Goal: Task Accomplishment & Management: Manage account settings

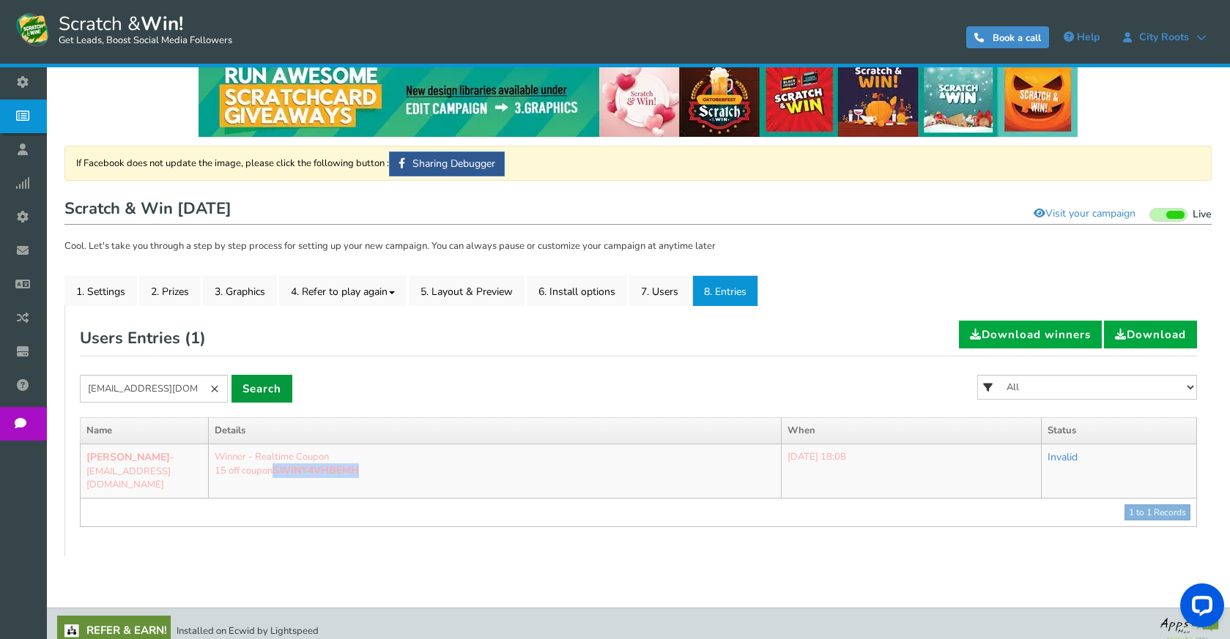
scroll to position [24, 0]
click at [227, 390] on link "×" at bounding box center [214, 389] width 26 height 28
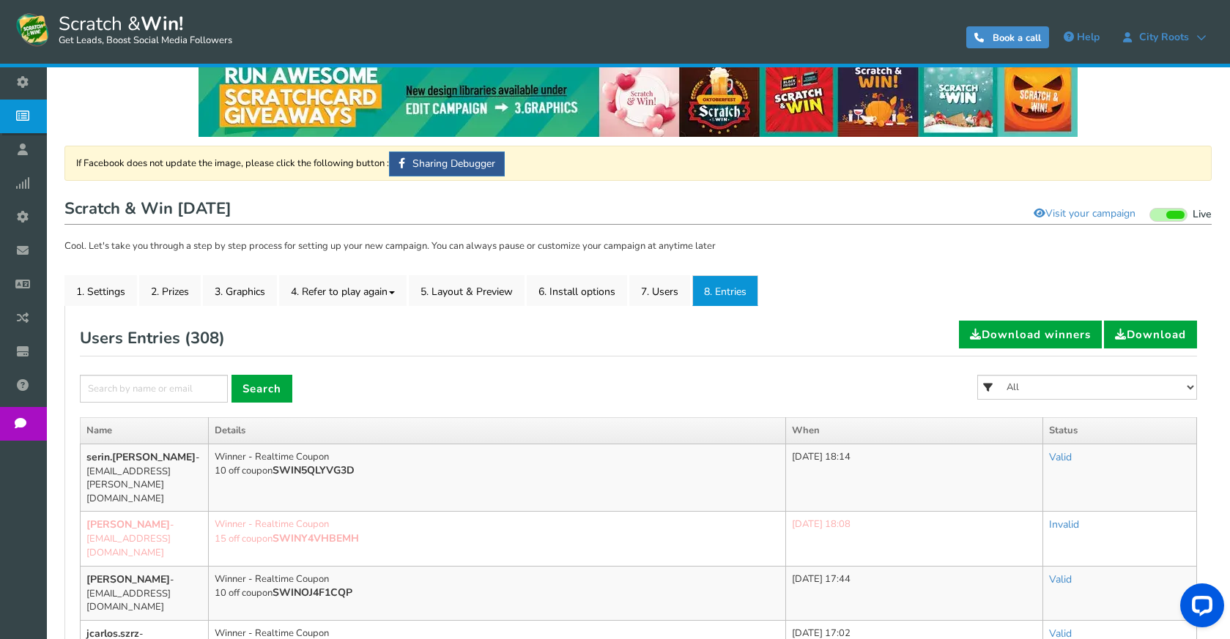
click at [457, 388] on form "× Search All FREE 500 POINTS [DATE] GOODIE BAG FREE 28 GRAMS OF SMALLS FLOWER F…" at bounding box center [638, 396] width 1117 height 42
click at [1143, 381] on select "All FREE 500 POINTS [DATE] GOODIE BAG FREE 28 GRAMS OF SMALLS FLOWER FREE 7 GRA…" at bounding box center [1087, 387] width 220 height 25
select select "86485"
click at [977, 375] on select "All FREE 500 POINTS [DATE] GOODIE BAG FREE 28 GRAMS OF SMALLS FLOWER FREE 7 GRA…" at bounding box center [1087, 387] width 220 height 25
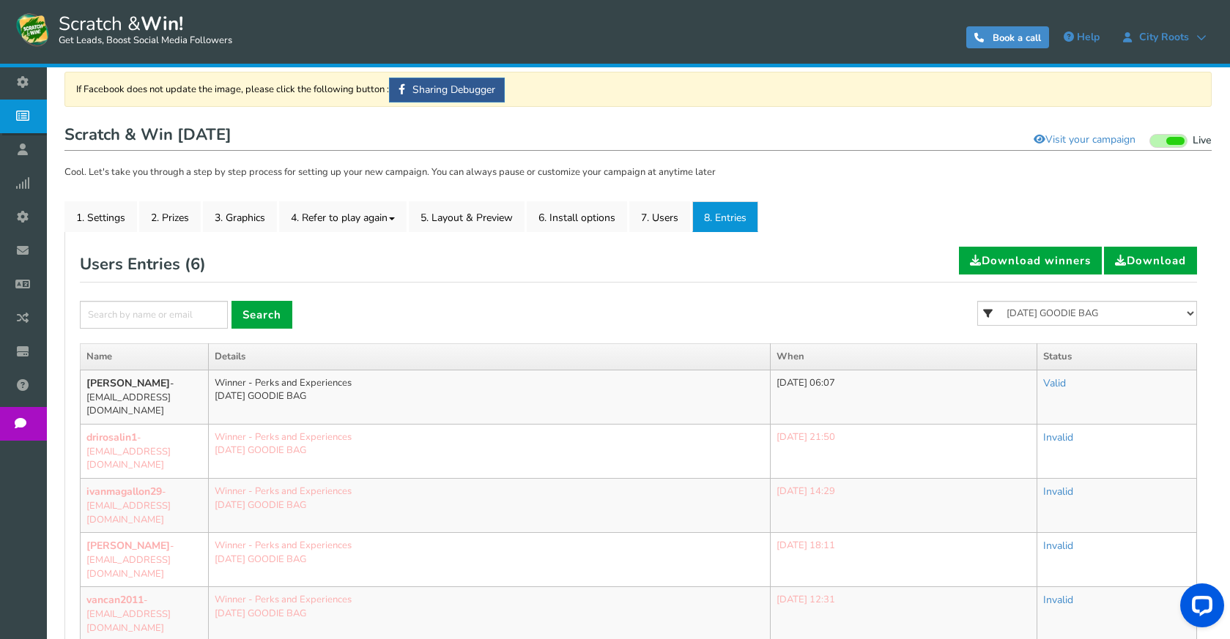
scroll to position [244, 0]
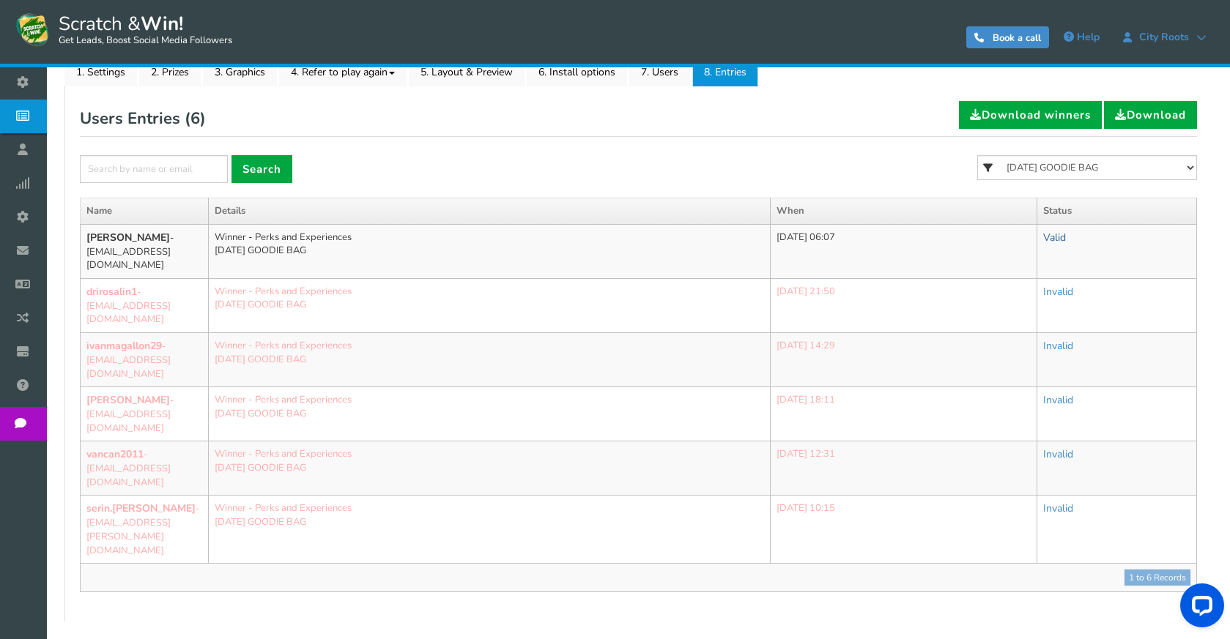
click at [1066, 234] on link "Valid" at bounding box center [1054, 238] width 23 height 14
click at [1066, 238] on link "Valid" at bounding box center [1054, 238] width 23 height 14
click at [1011, 300] on link "Invalid" at bounding box center [1002, 303] width 146 height 29
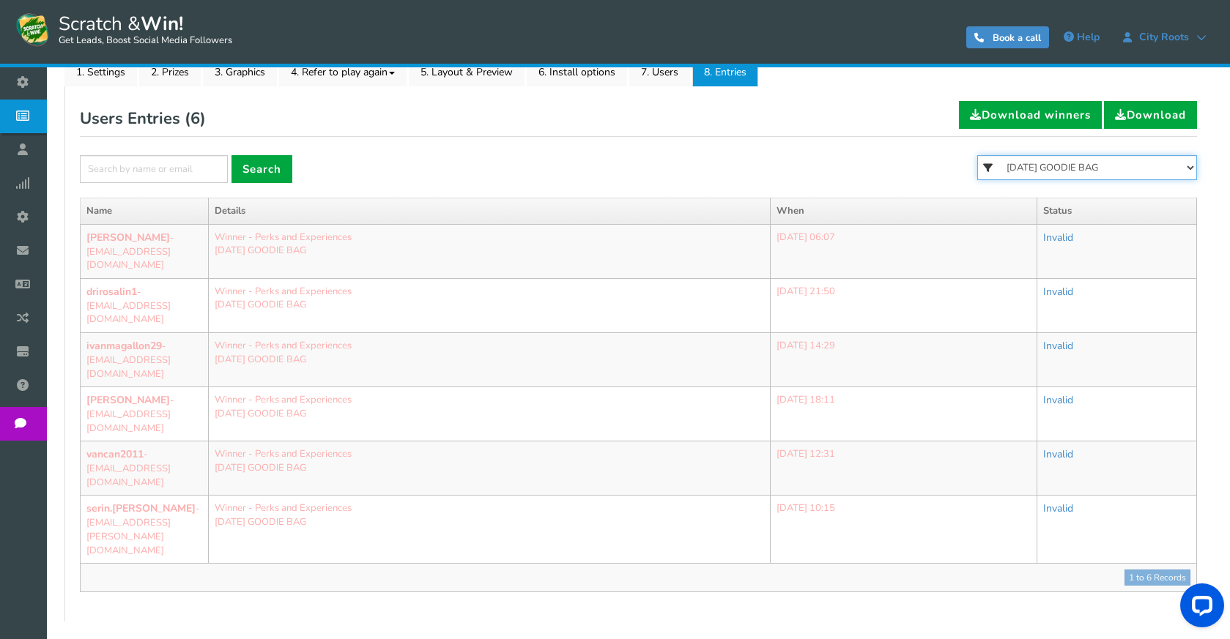
click at [1110, 168] on select "All FREE 500 POINTS HALLOWEEN GOODIE BAG FREE 28 GRAMS OF SMALLS FLOWER FREE 7 …" at bounding box center [1087, 167] width 220 height 25
select select "86484"
click at [977, 155] on select "All FREE 500 POINTS HALLOWEEN GOODIE BAG FREE 28 GRAMS OF SMALLS FLOWER FREE 7 …" at bounding box center [1087, 167] width 220 height 25
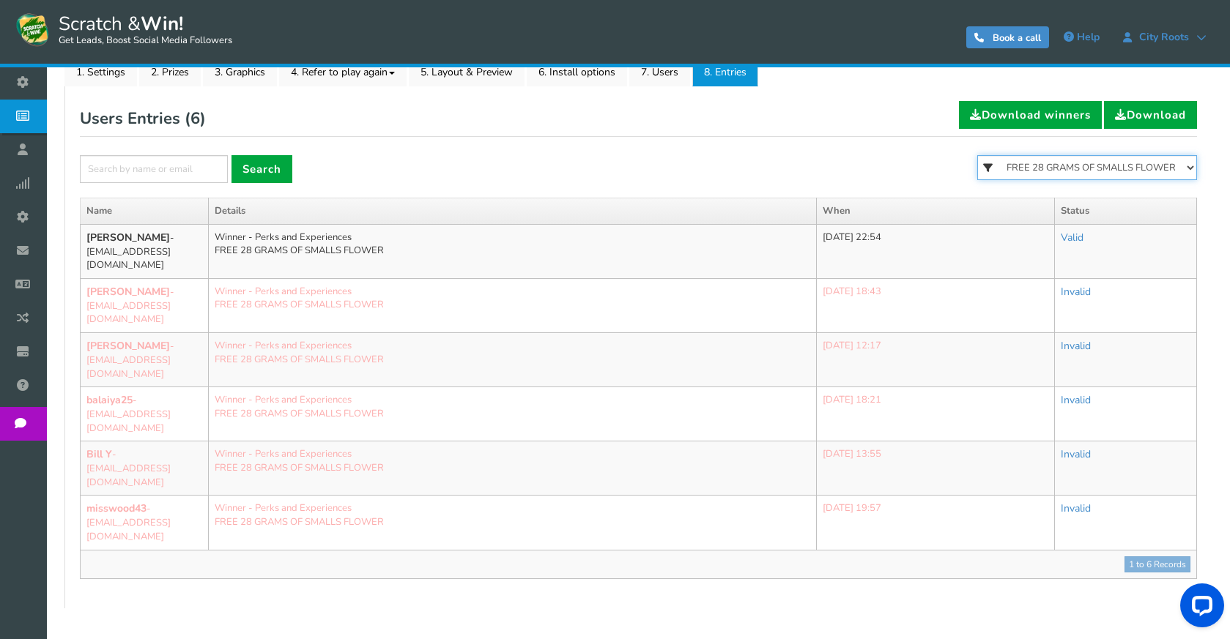
click at [1116, 167] on select "All FREE 500 POINTS HALLOWEEN GOODIE BAG FREE 28 GRAMS OF SMALLS FLOWER FREE 7 …" at bounding box center [1087, 167] width 220 height 25
select select "86483"
click at [977, 155] on select "All FREE 500 POINTS HALLOWEEN GOODIE BAG FREE 28 GRAMS OF SMALLS FLOWER FREE 7 …" at bounding box center [1087, 167] width 220 height 25
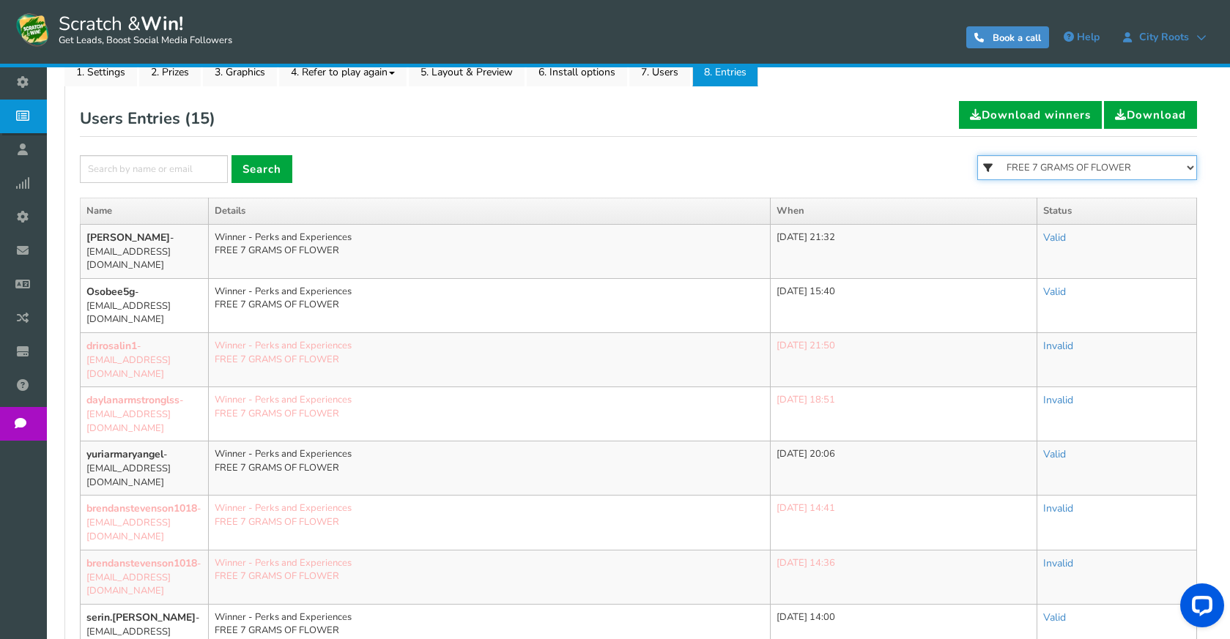
click at [1069, 169] on select "All FREE 500 POINTS HALLOWEEN GOODIE BAG FREE 28 GRAMS OF SMALLS FLOWER FREE 7 …" at bounding box center [1087, 167] width 220 height 25
select select "86482"
click at [977, 155] on select "All FREE 500 POINTS HALLOWEEN GOODIE BAG FREE 28 GRAMS OF SMALLS FLOWER FREE 7 …" at bounding box center [1087, 167] width 220 height 25
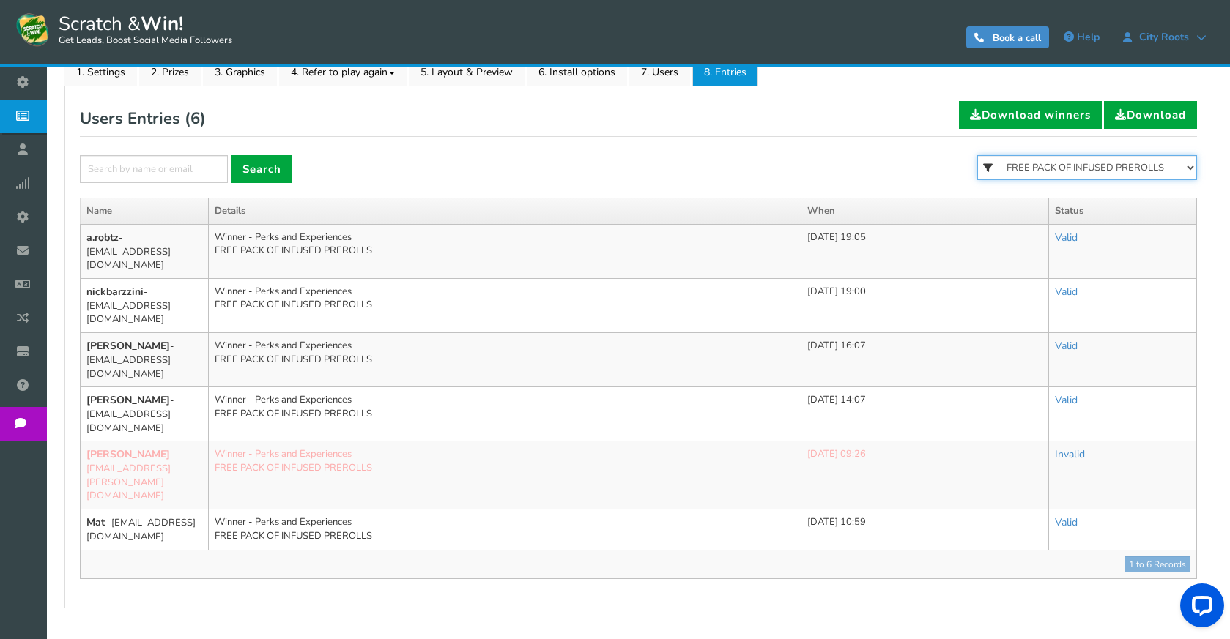
click at [1088, 174] on select "All FREE 500 POINTS HALLOWEEN GOODIE BAG FREE 28 GRAMS OF SMALLS FLOWER FREE 7 …" at bounding box center [1087, 167] width 220 height 25
select select "86481"
click at [977, 155] on select "All FREE 500 POINTS HALLOWEEN GOODIE BAG FREE 28 GRAMS OF SMALLS FLOWER FREE 7 …" at bounding box center [1087, 167] width 220 height 25
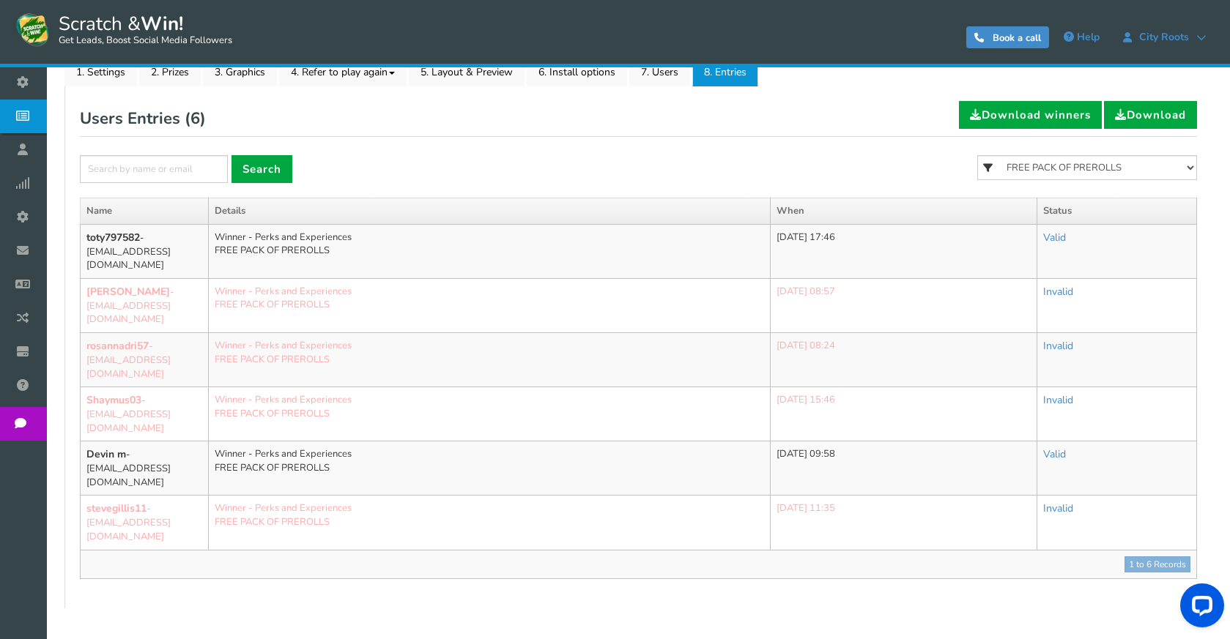
scroll to position [228, 0]
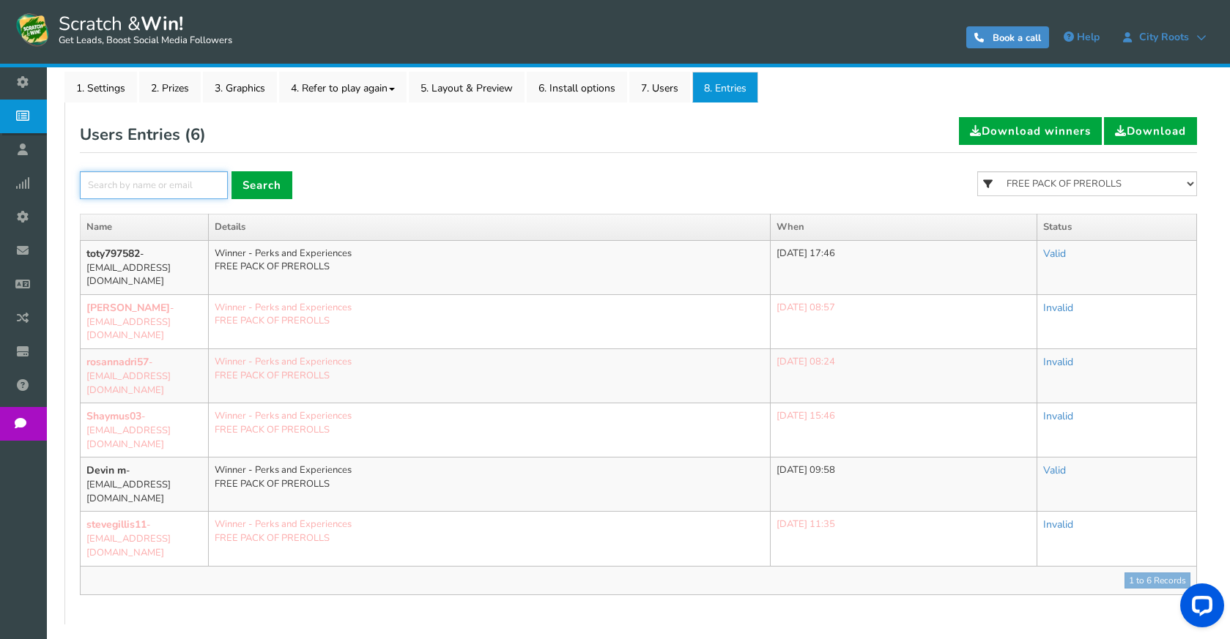
click at [217, 183] on input "text" at bounding box center [154, 185] width 148 height 28
type input "PAO.LISH"
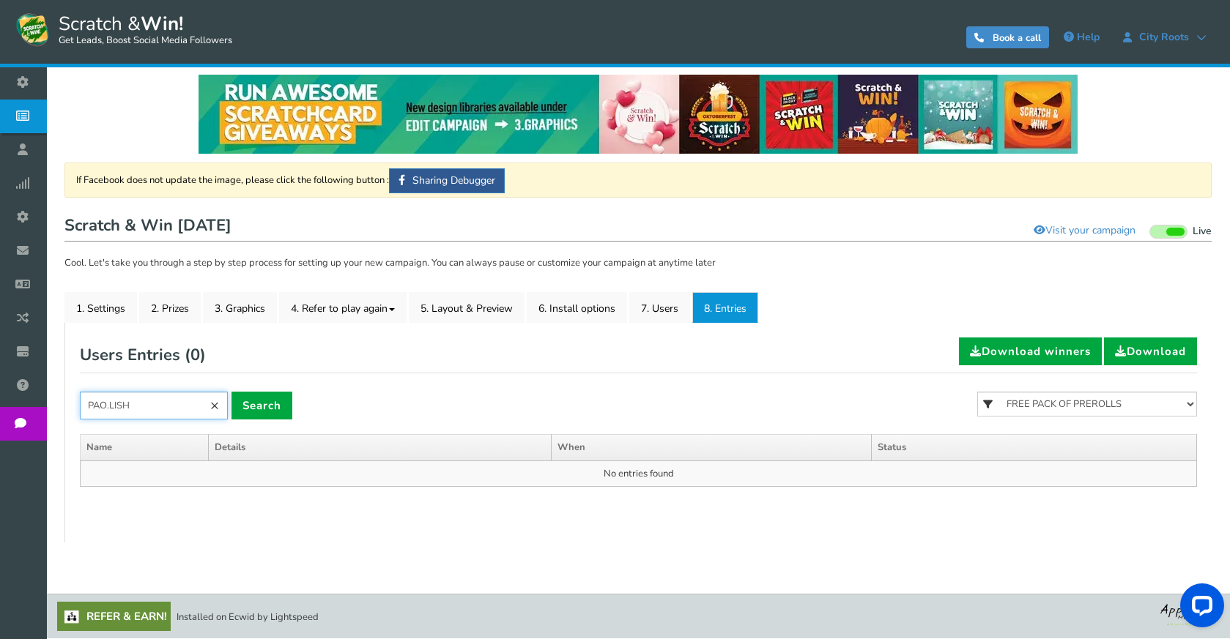
drag, startPoint x: 152, startPoint y: 406, endPoint x: 67, endPoint y: 406, distance: 84.2
click at [67, 406] on div "General Lead Form Labels Fields setup Restrictions Allow users to play again af…" at bounding box center [637, 433] width 1147 height 220
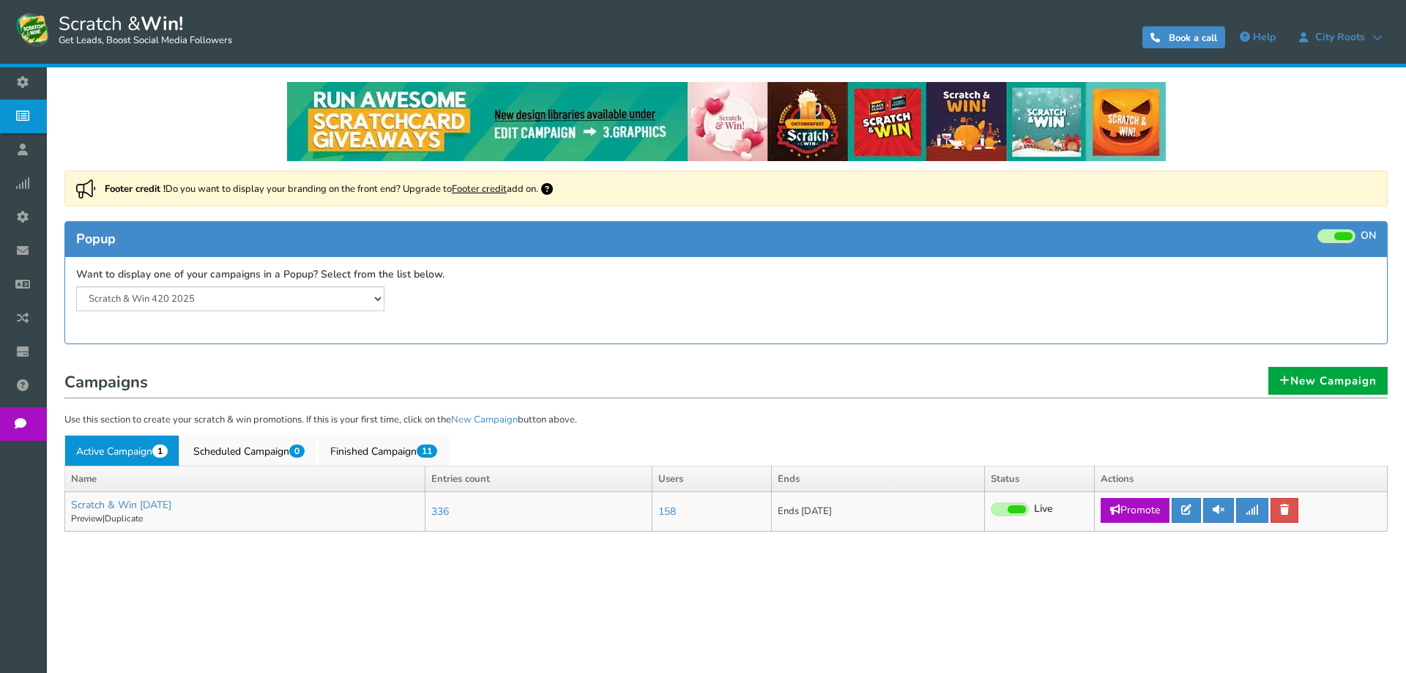
select select "20804"
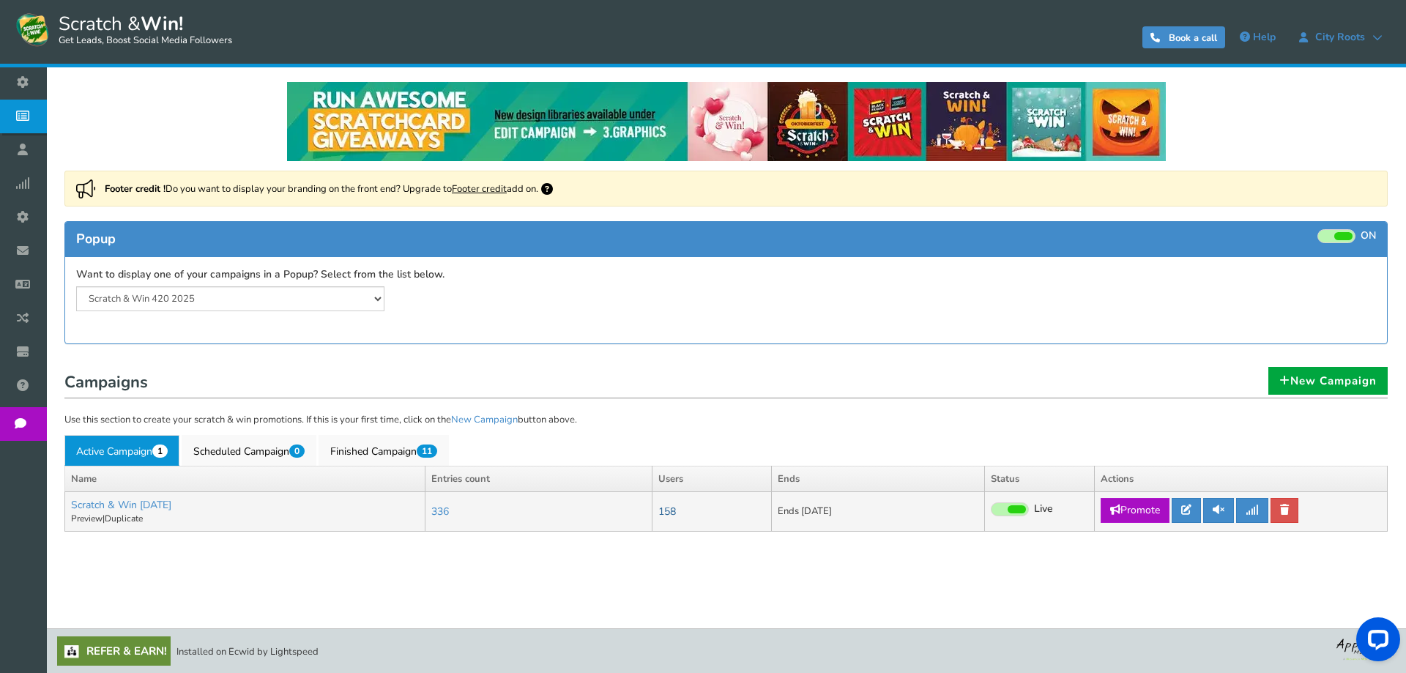
click at [676, 515] on link "158" at bounding box center [667, 512] width 18 height 14
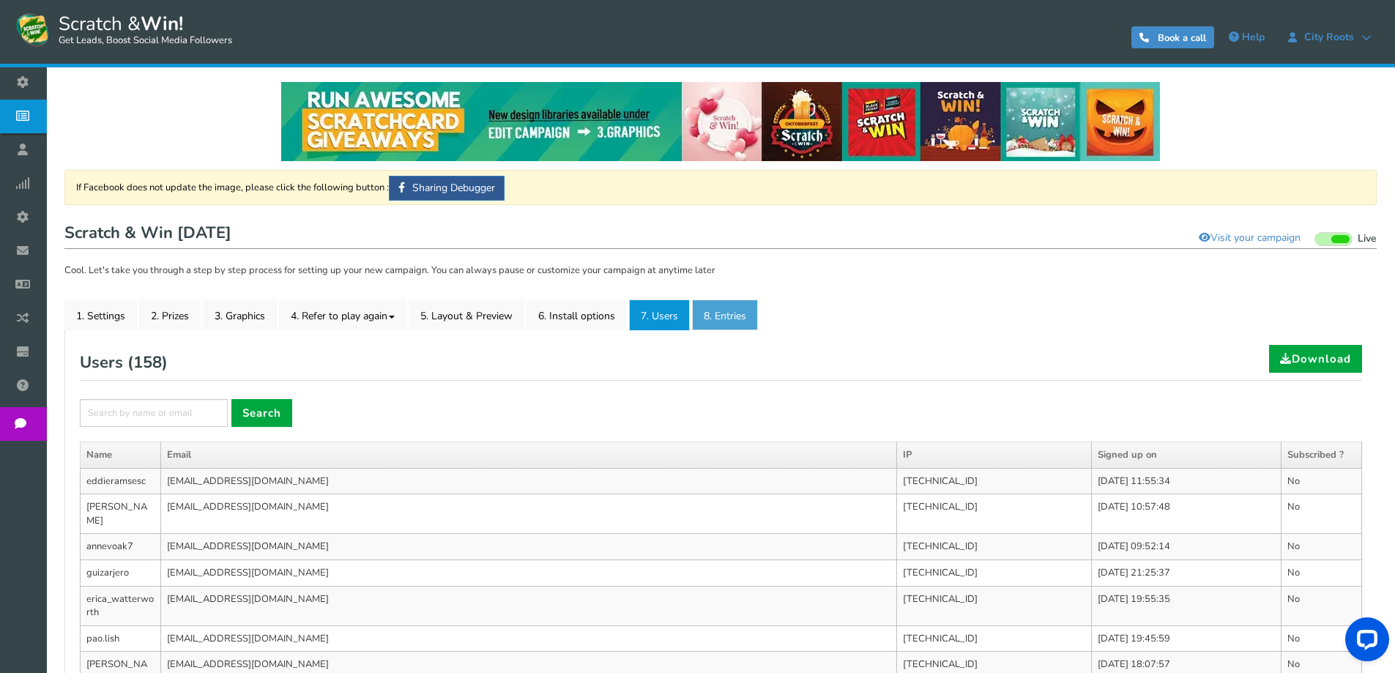
click at [727, 313] on link "8. Entries" at bounding box center [725, 315] width 66 height 31
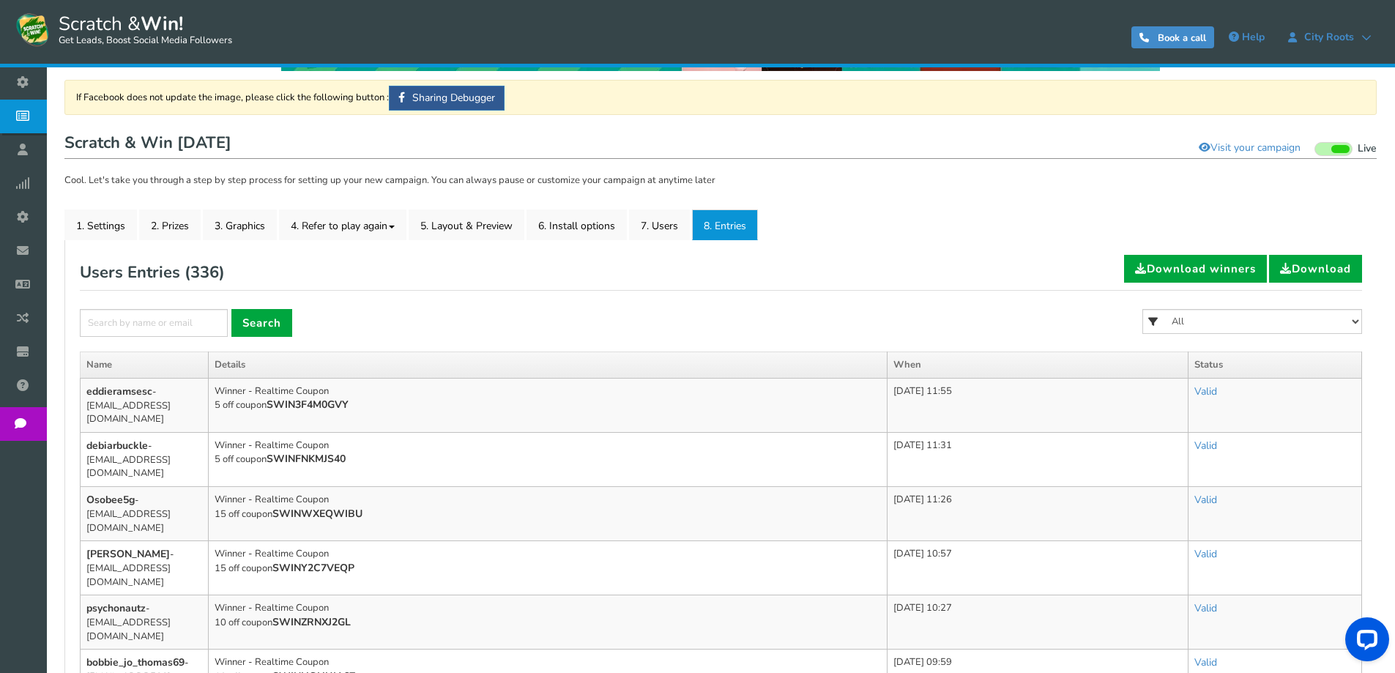
scroll to position [73, 0]
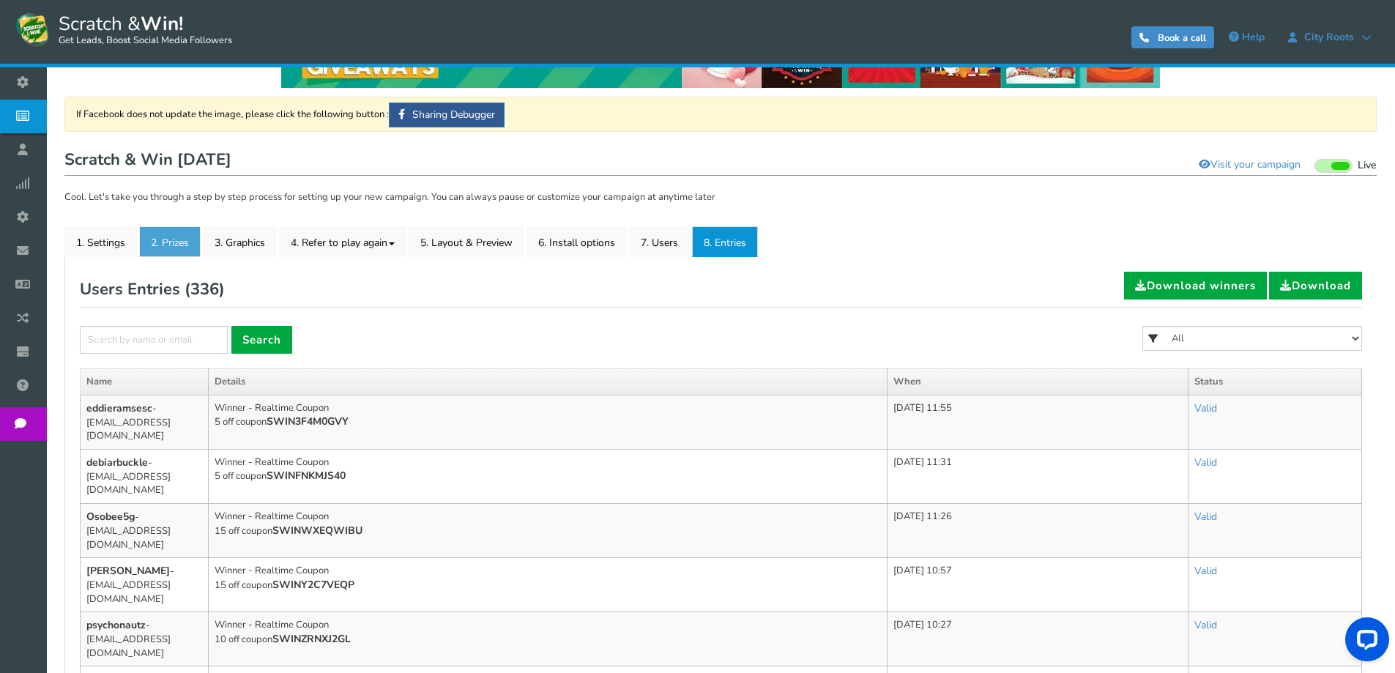
click at [188, 247] on link "2. Prizes" at bounding box center [170, 241] width 62 height 31
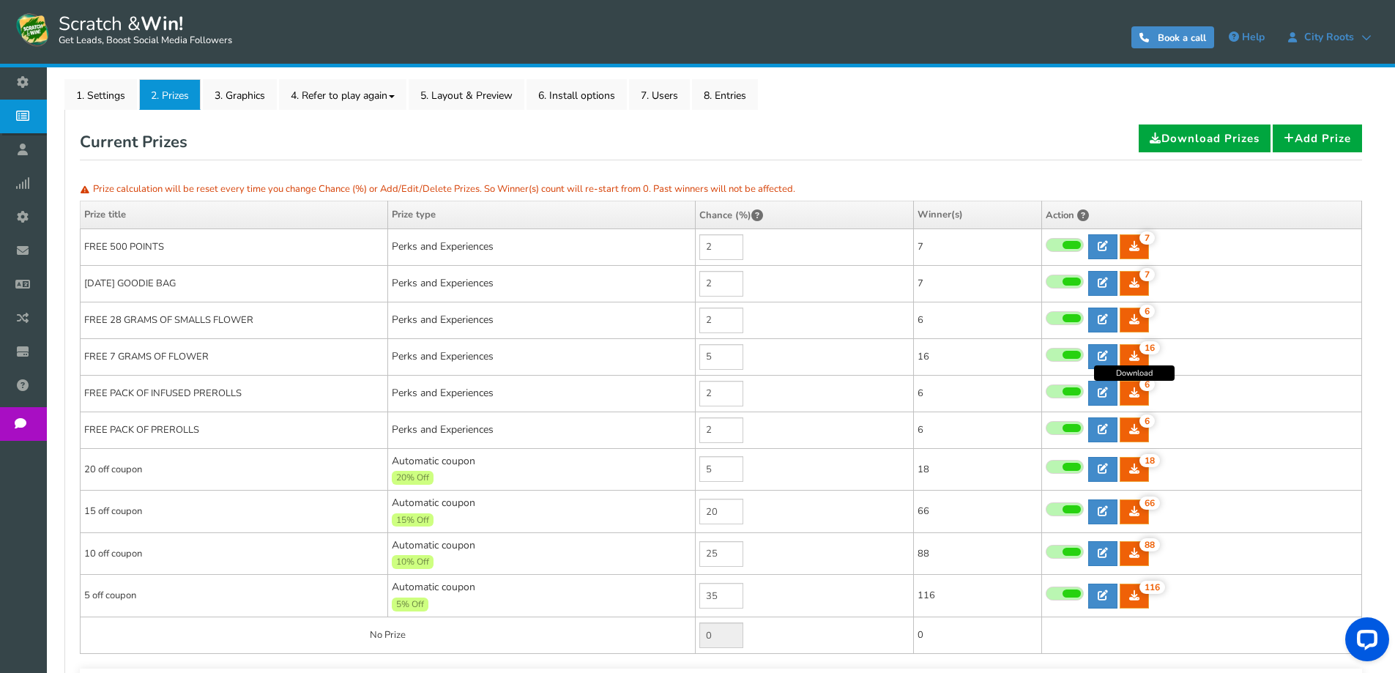
scroll to position [220, 0]
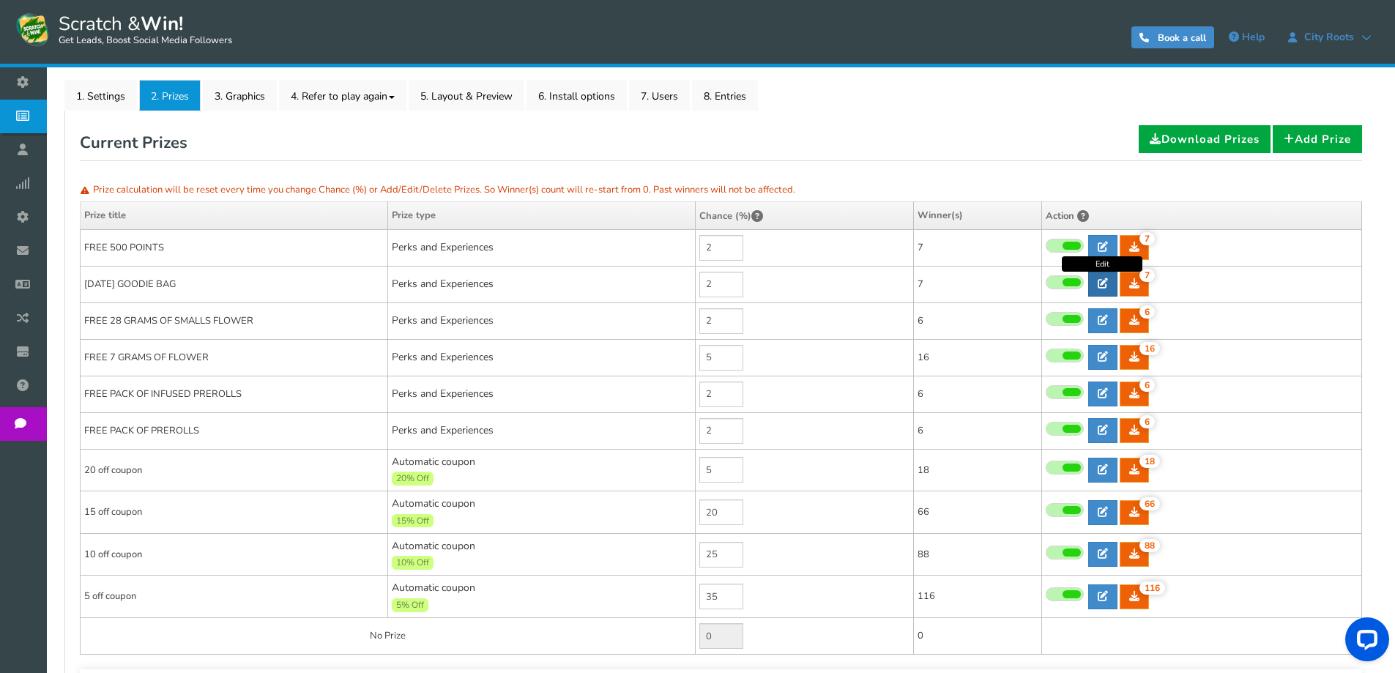
click at [1101, 286] on icon at bounding box center [1103, 283] width 10 height 10
type input "[DATE] GOODIE BAG"
type textarea "WIN A FREE [DATE] GOODIE BAG CONSIS OF THE FOLLOWING ITEM - GRINDER - 1 HIT PIP…"
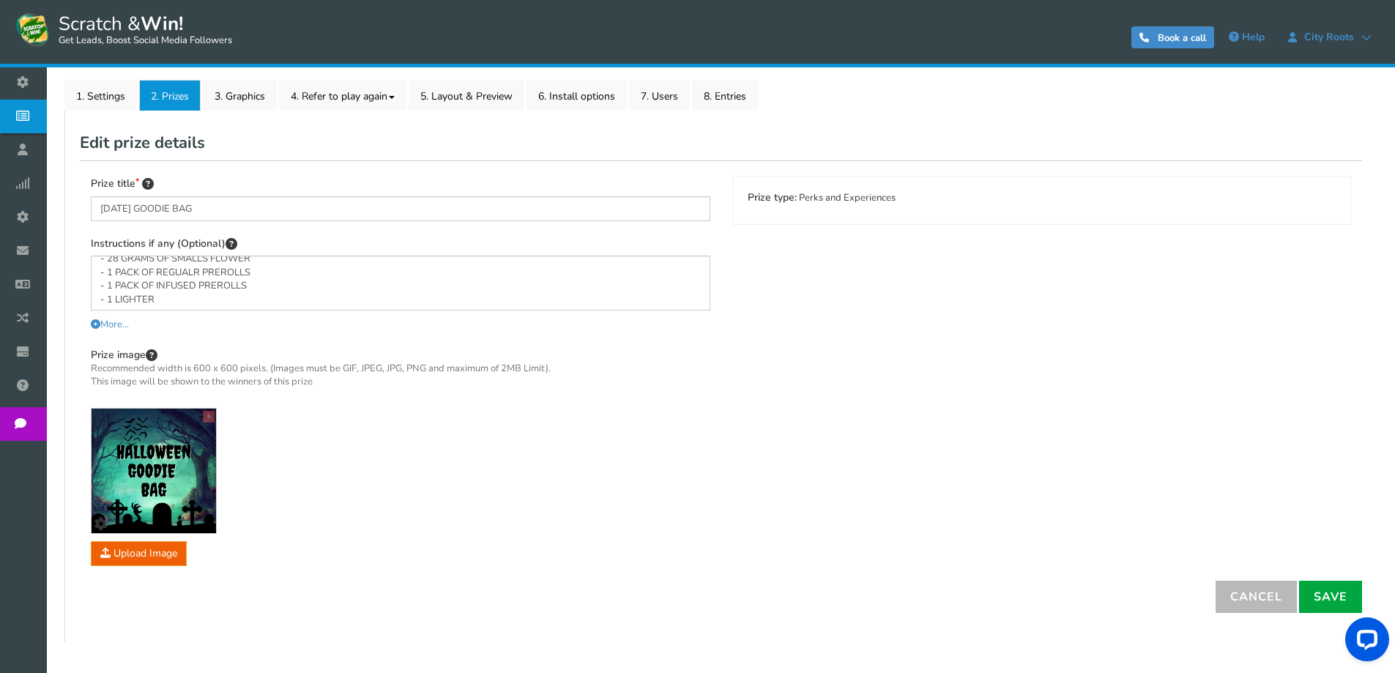
scroll to position [78, 0]
click at [858, 365] on div "Prize title HALLOWEEN GOODIE BAG Instructions if any (Optional) WIN A FREE HALL…" at bounding box center [721, 370] width 1282 height 420
click at [740, 98] on link "8. Entries" at bounding box center [725, 95] width 66 height 31
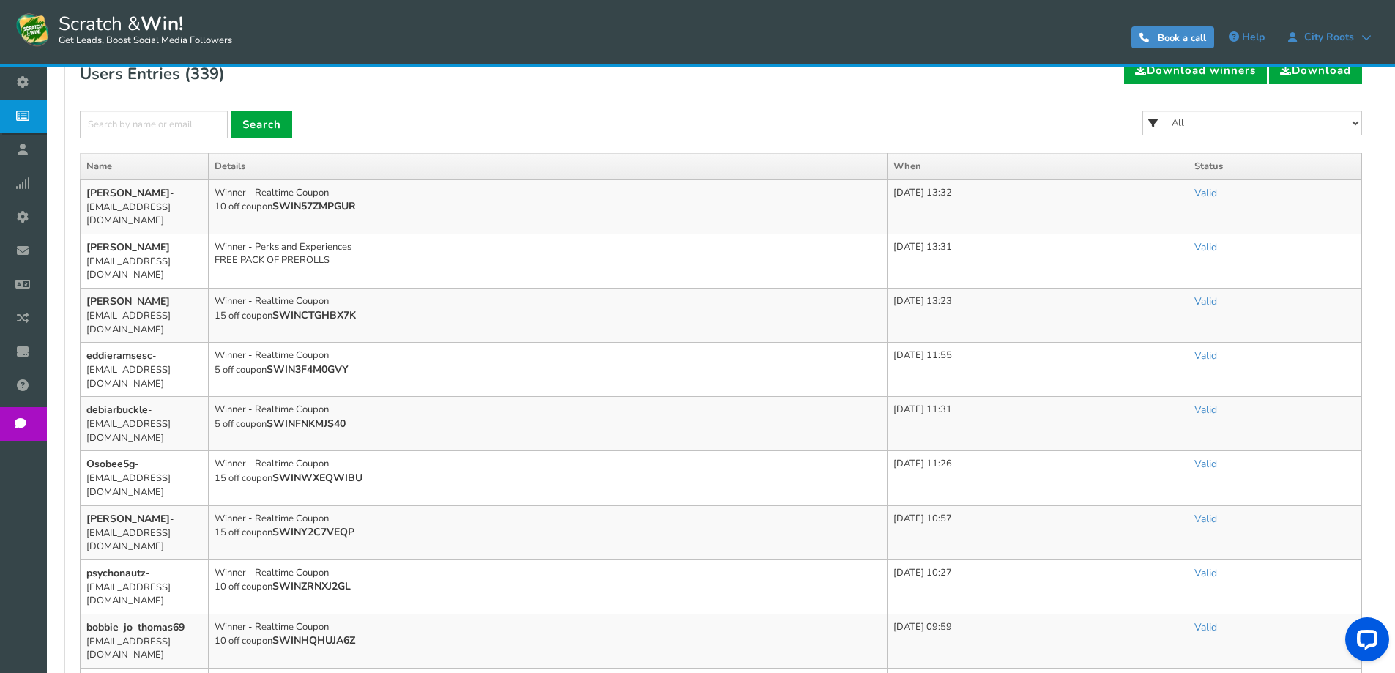
scroll to position [73, 0]
